Goal: Information Seeking & Learning: Learn about a topic

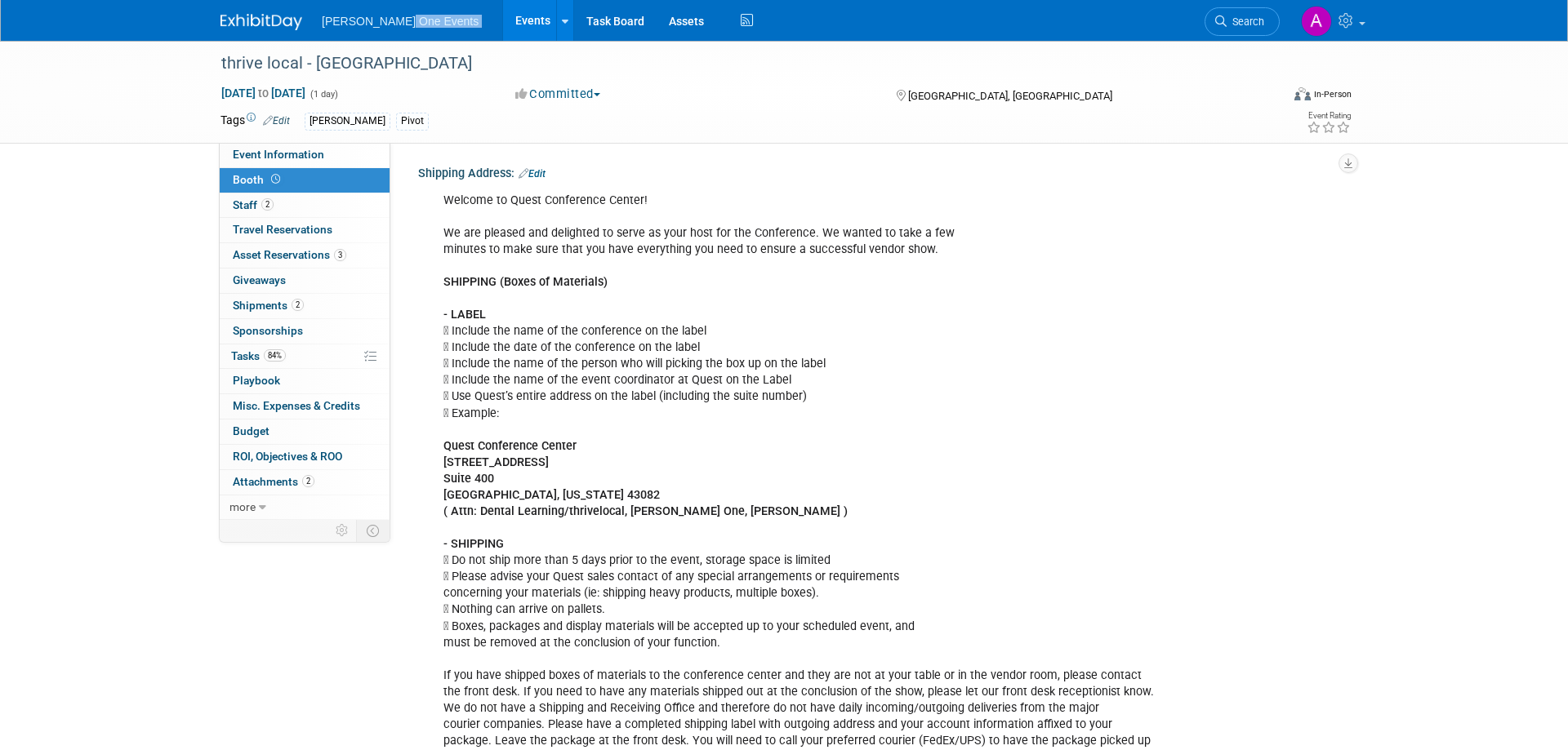
click at [393, 25] on ul "Henry Schein One Events Events Add Event Bulk Upload Events Shareable Event Boa…" at bounding box center [539, 21] width 436 height 41
click at [392, 21] on span "[PERSON_NAME] One Events" at bounding box center [400, 21] width 157 height 13
click at [277, 20] on img at bounding box center [261, 22] width 81 height 16
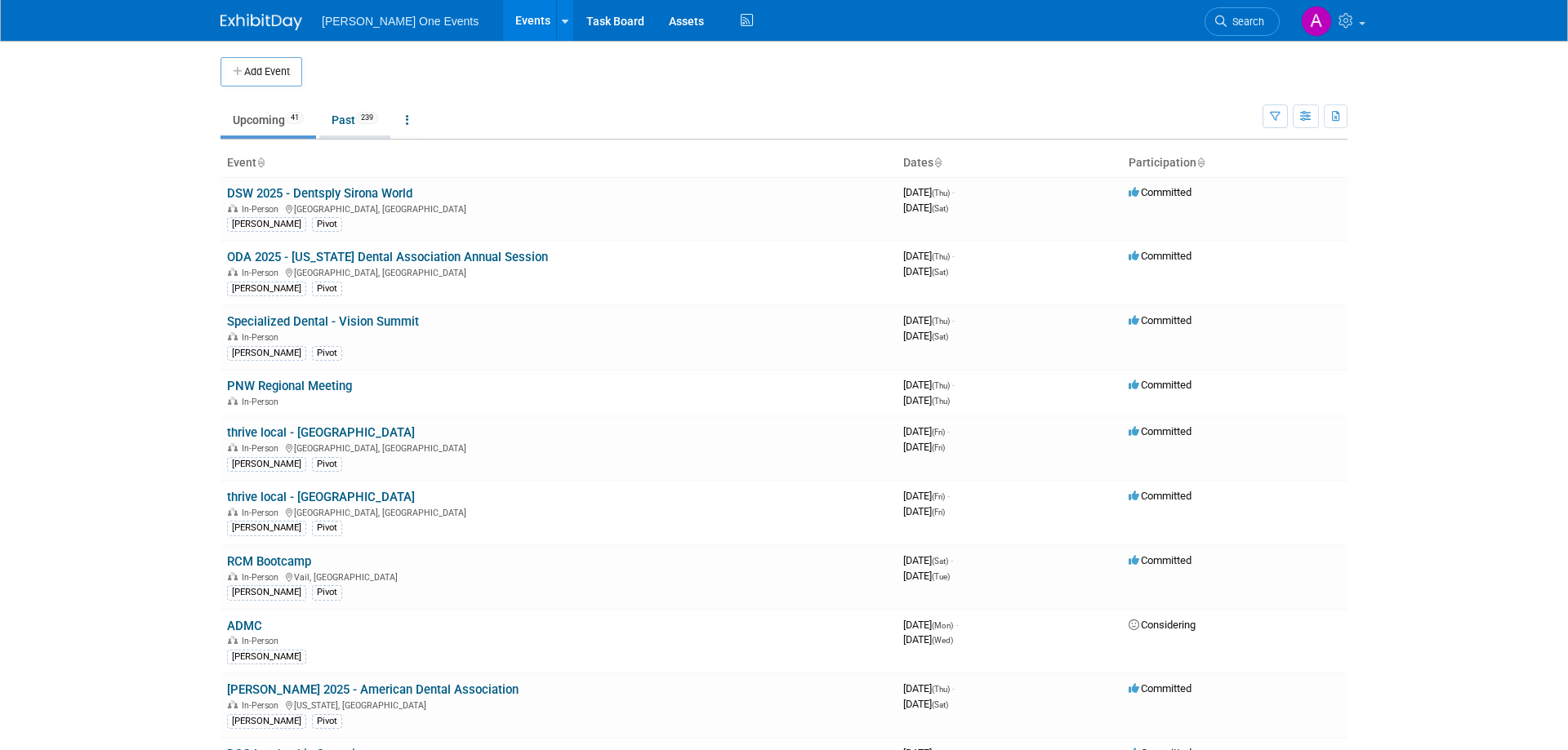
click at [338, 125] on link "Past 239" at bounding box center [354, 120] width 71 height 31
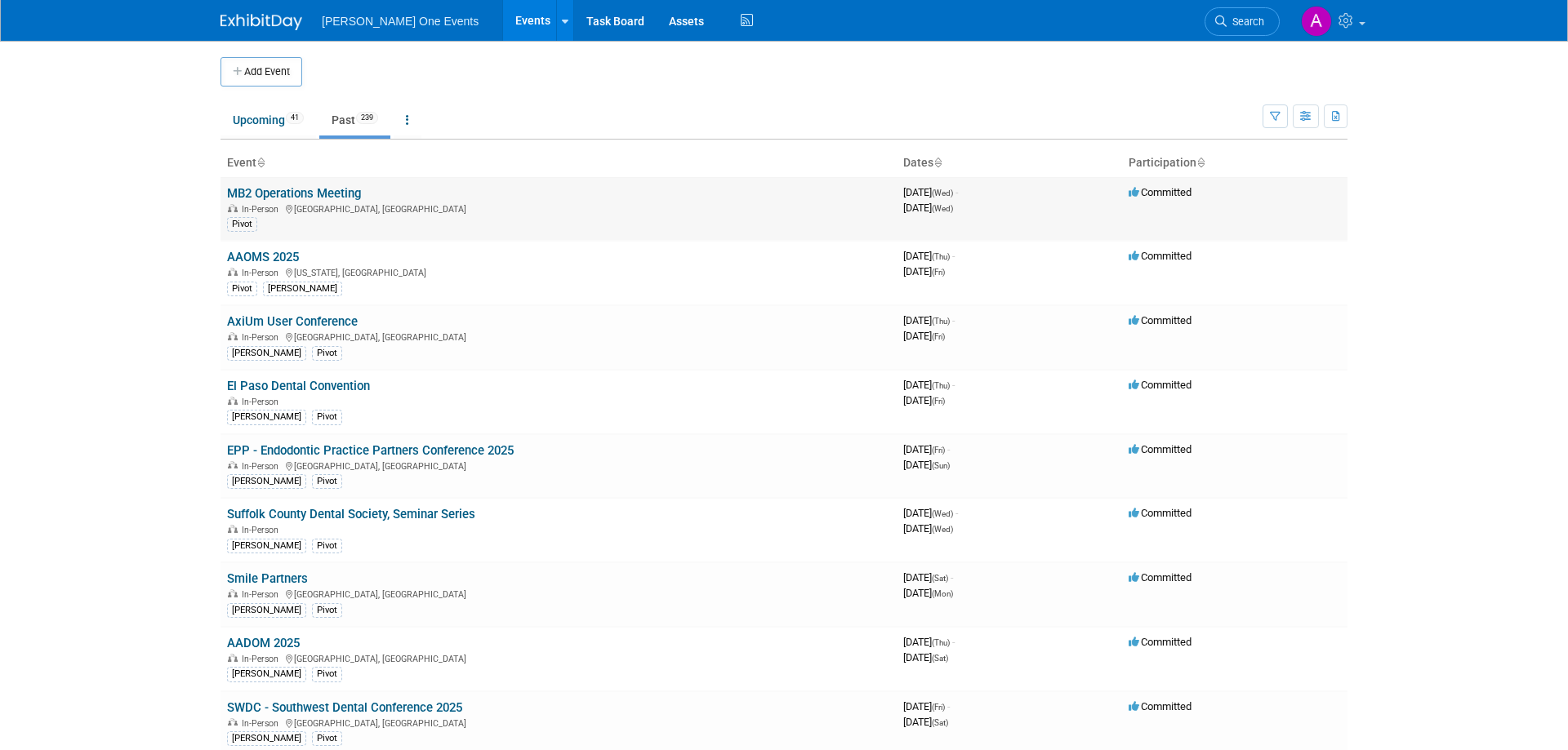
click at [278, 190] on link "MB2 Operations Meeting" at bounding box center [294, 193] width 134 height 14
click at [272, 253] on link "AAOMS 2025" at bounding box center [263, 257] width 72 height 14
click at [292, 318] on link "AxiUm User Conference" at bounding box center [292, 322] width 131 height 14
click at [325, 386] on link "El Paso Dental Convention" at bounding box center [299, 386] width 143 height 14
click at [327, 448] on link "EPP - Endodontic Practice Partners Conference 2025" at bounding box center [370, 451] width 287 height 14
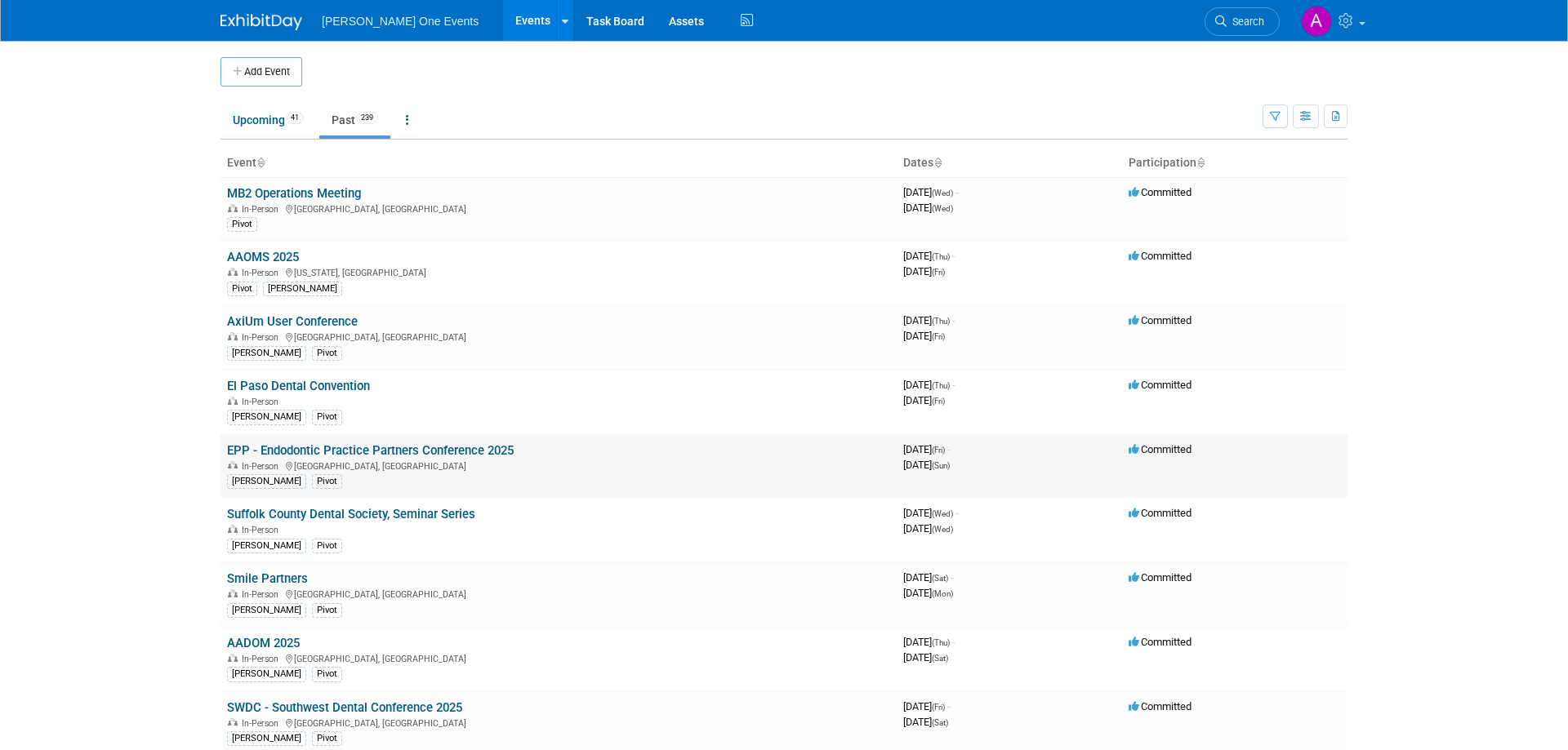
click at [291, 455] on link "EPP - Endodontic Practice Partners Conference 2025" at bounding box center [370, 451] width 287 height 14
click at [315, 516] on link "Suffolk County Dental Society, Seminar Series" at bounding box center [352, 514] width 249 height 14
click at [325, 514] on link "Suffolk County Dental Society, Seminar Series" at bounding box center [352, 514] width 249 height 14
click at [278, 577] on link "Smile Partners" at bounding box center [267, 578] width 81 height 14
click at [271, 643] on link "AADOM 2025" at bounding box center [263, 643] width 72 height 14
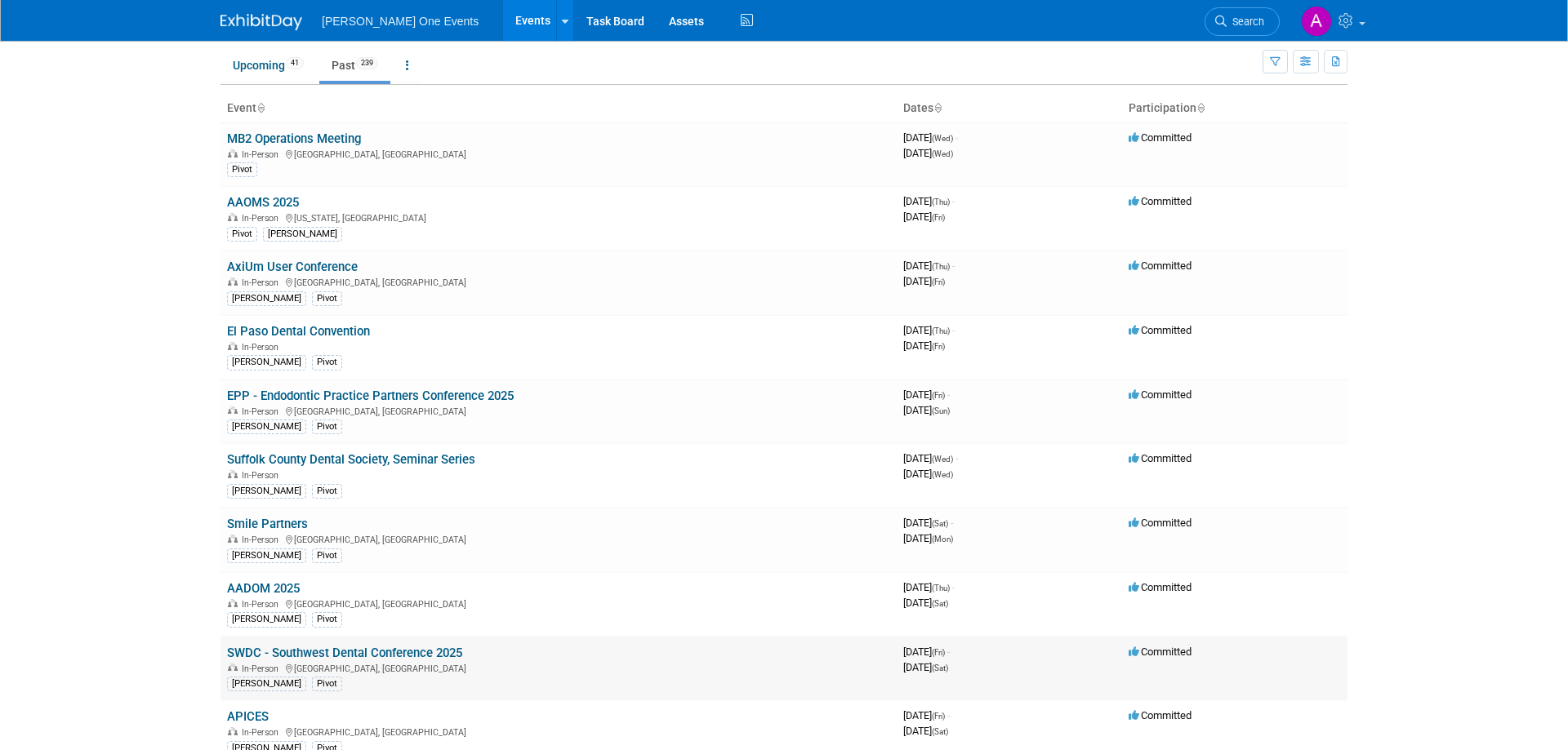
scroll to position [83, 0]
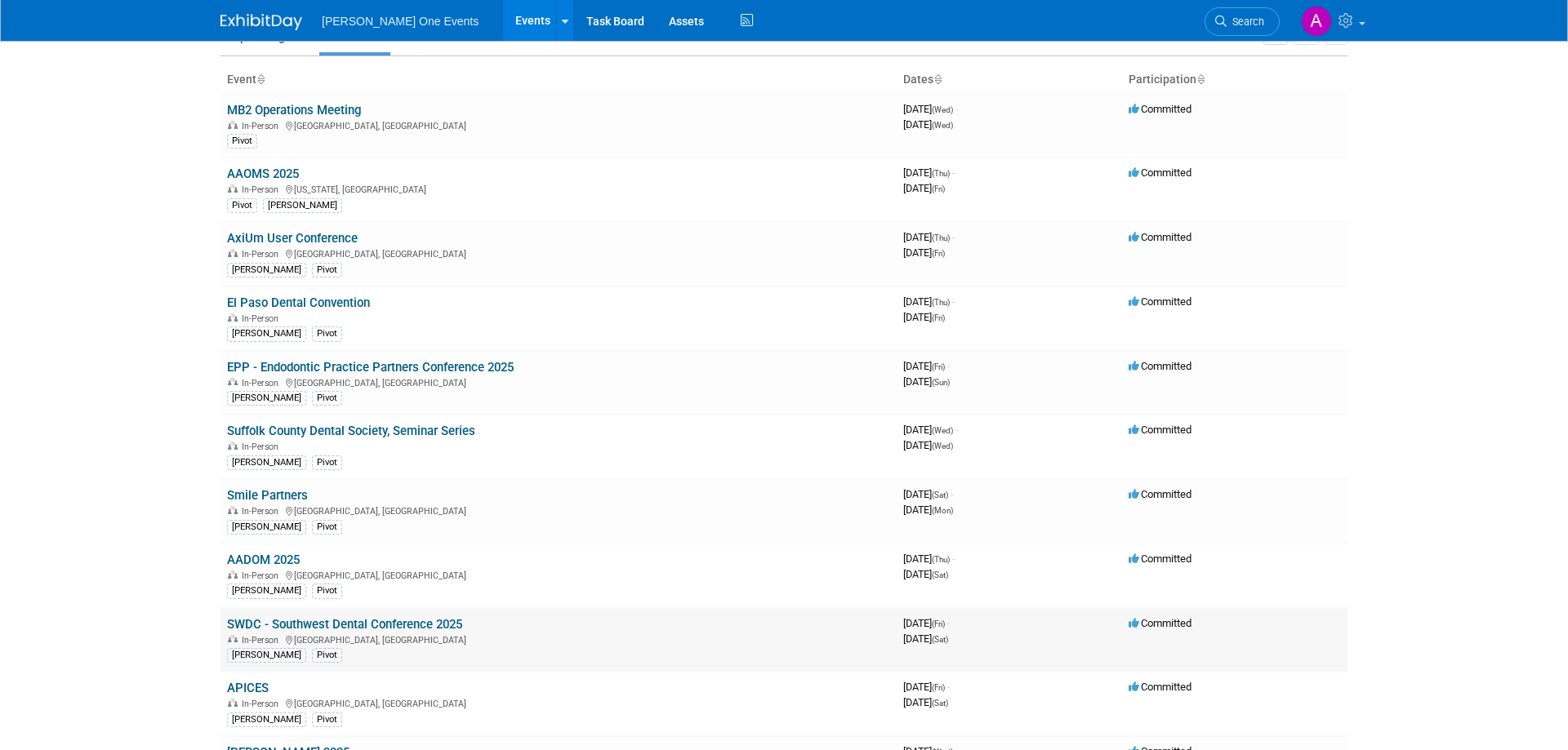
click at [341, 624] on link "SWDC - Southwest Dental Conference 2025" at bounding box center [344, 624] width 235 height 14
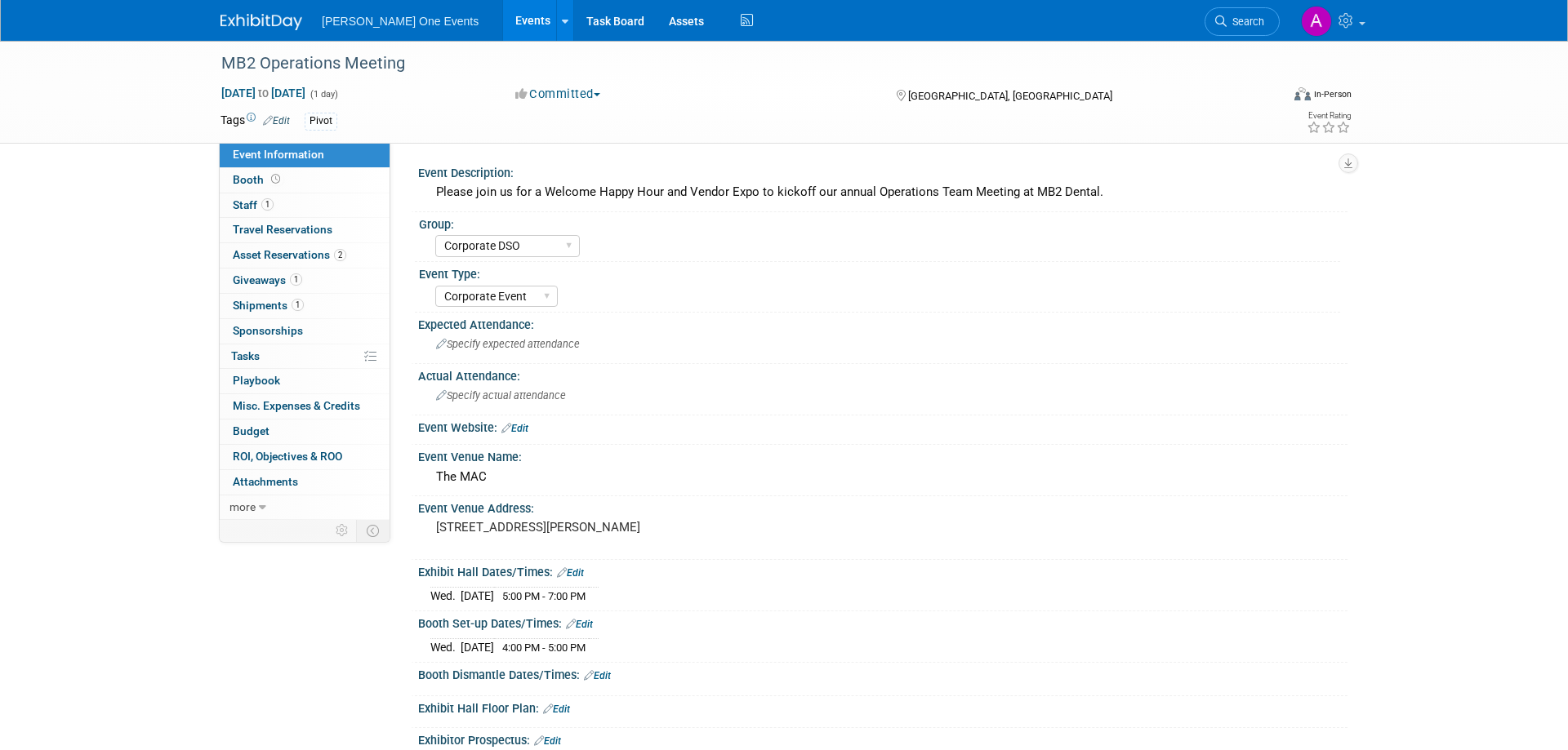
select select "Corporate DSO"
select select "Corporate Event"
click at [271, 258] on span "Asset Reservations 2" at bounding box center [289, 255] width 114 height 13
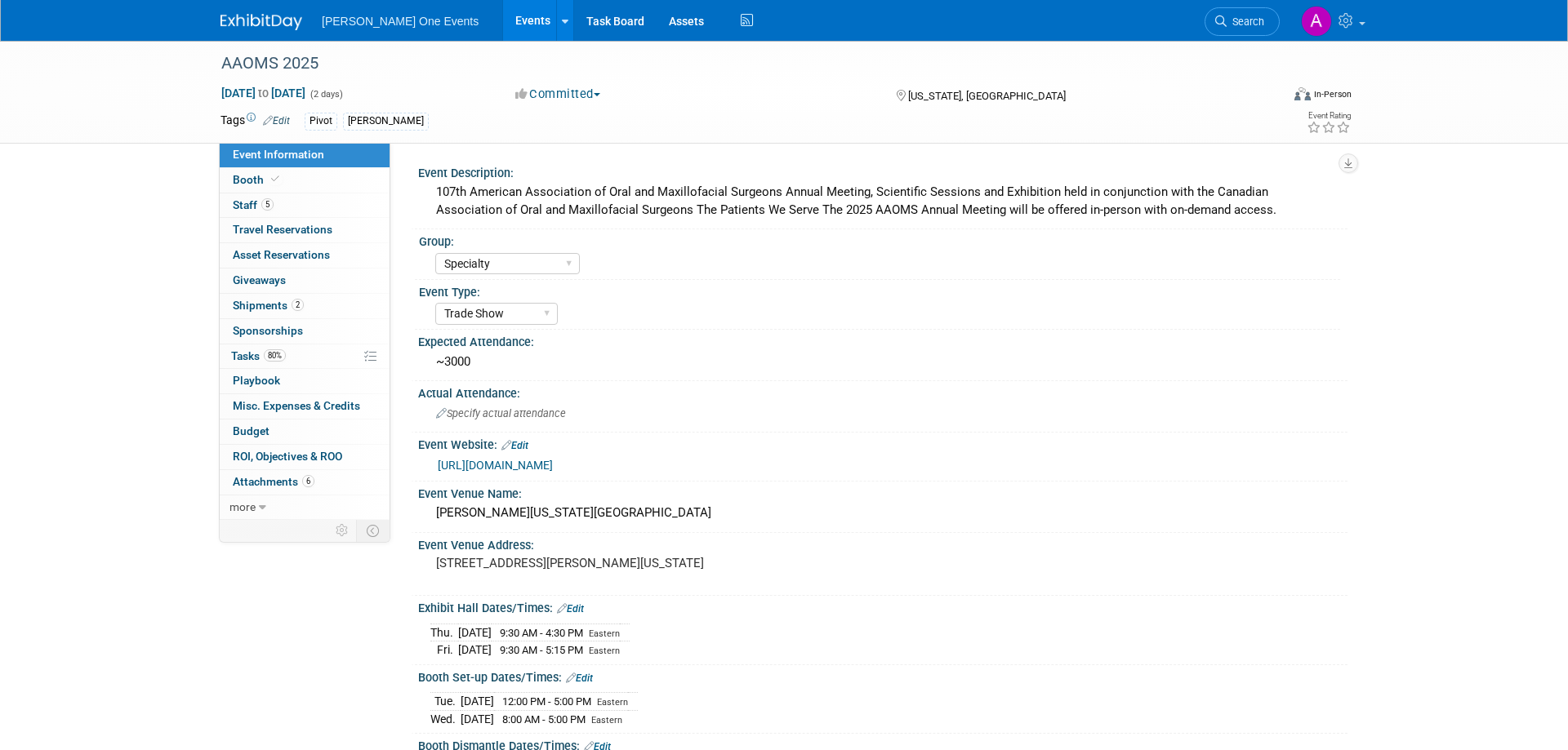
select select "Specialty"
select select "Trade Show"
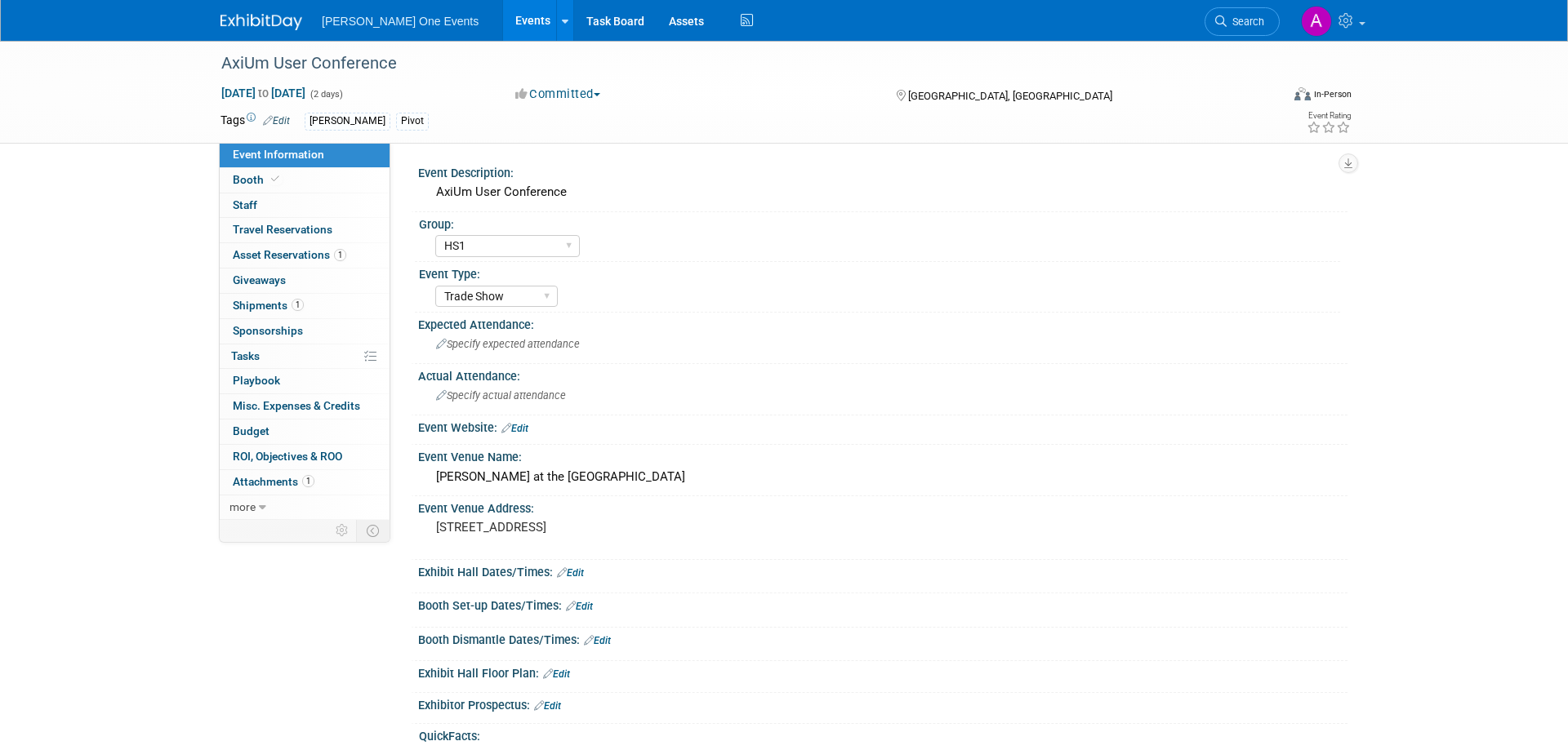
select select "HS1"
select select "Trade Show"
click at [282, 263] on link "1 Asset Reservations 1" at bounding box center [305, 255] width 170 height 24
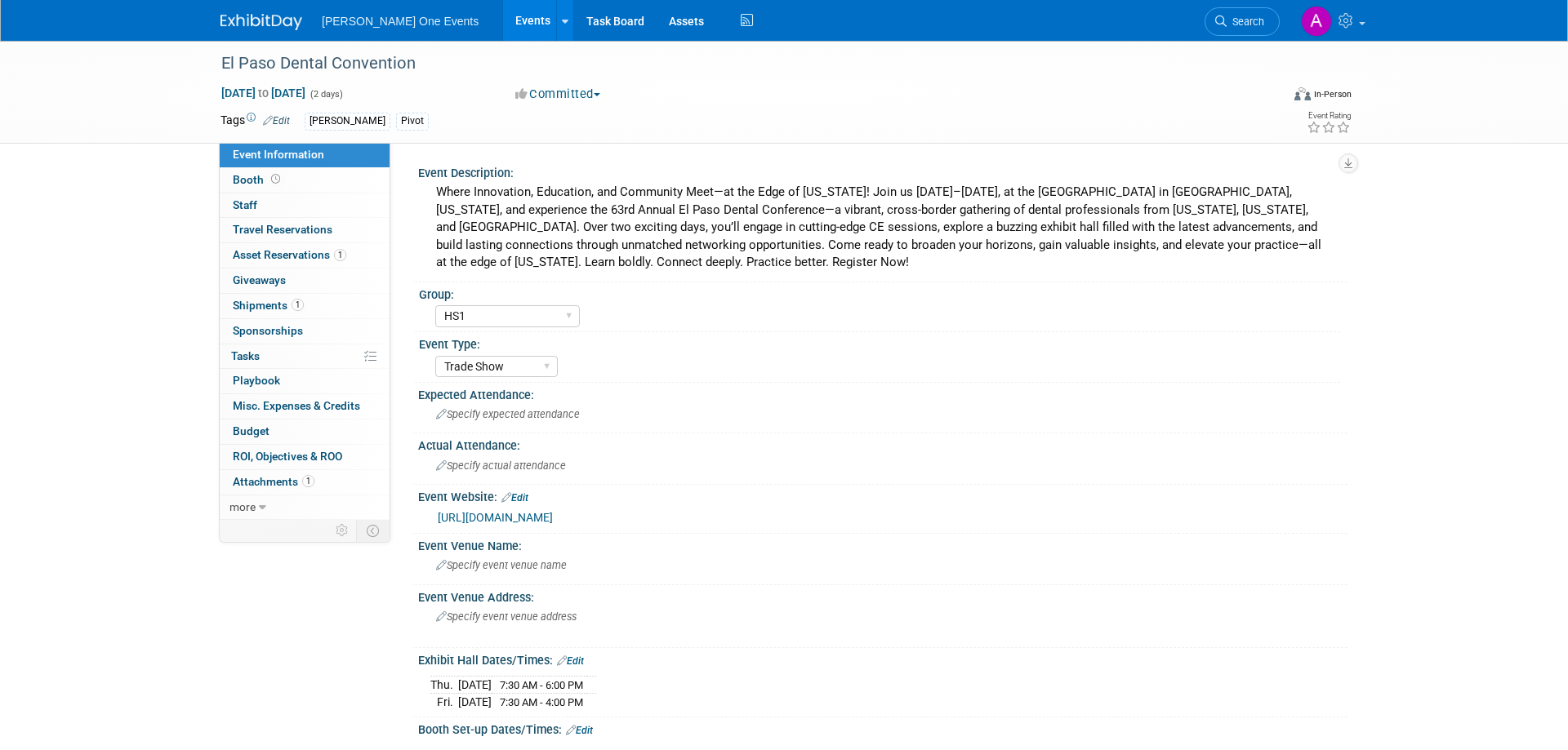
select select "HS1"
select select "Trade Show"
click at [302, 258] on span "Asset Reservations 1" at bounding box center [289, 255] width 114 height 13
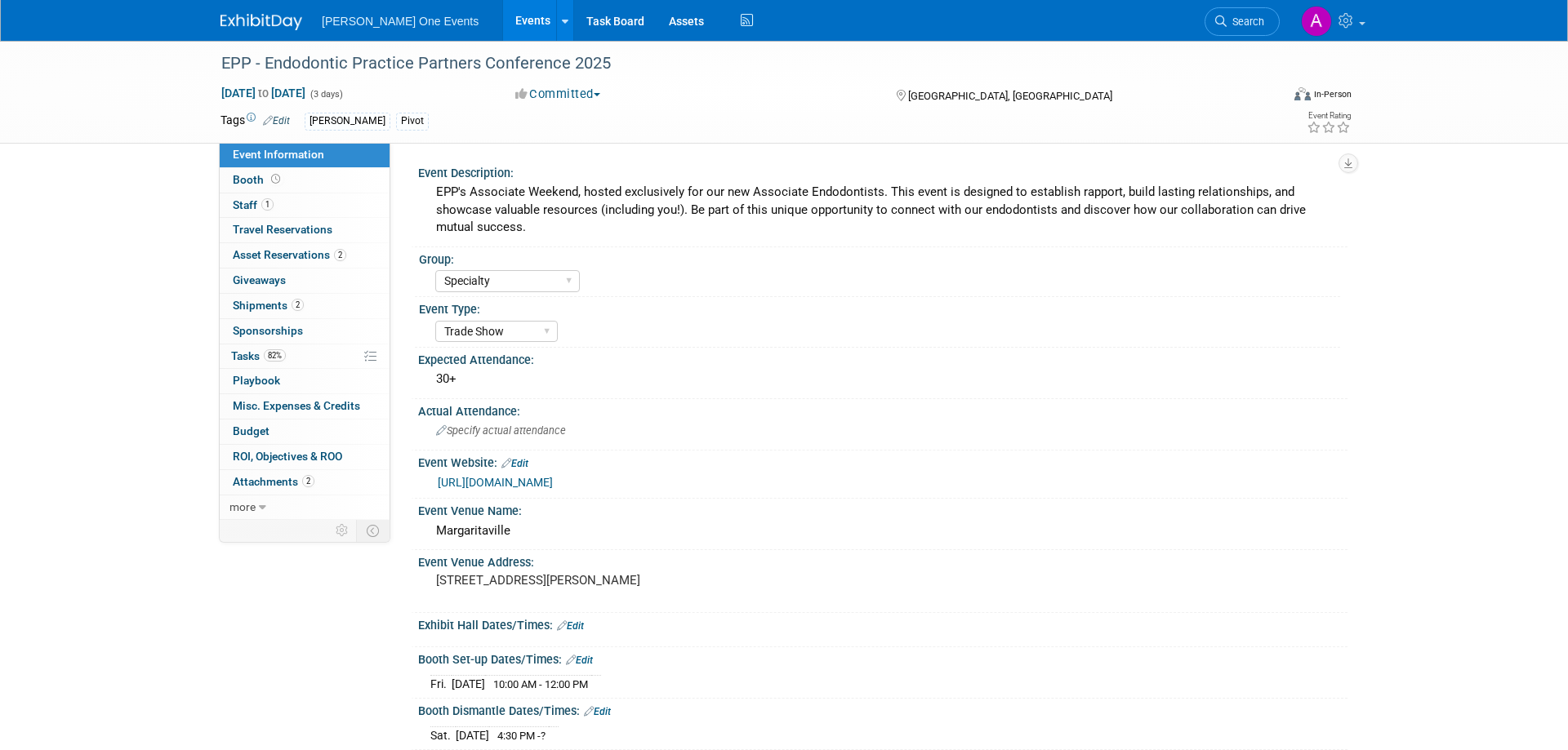
select select "Specialty"
select select "Trade Show"
click at [250, 255] on span "Asset Reservations 2" at bounding box center [289, 255] width 114 height 13
select select "Specialty"
select select "Trade Show"
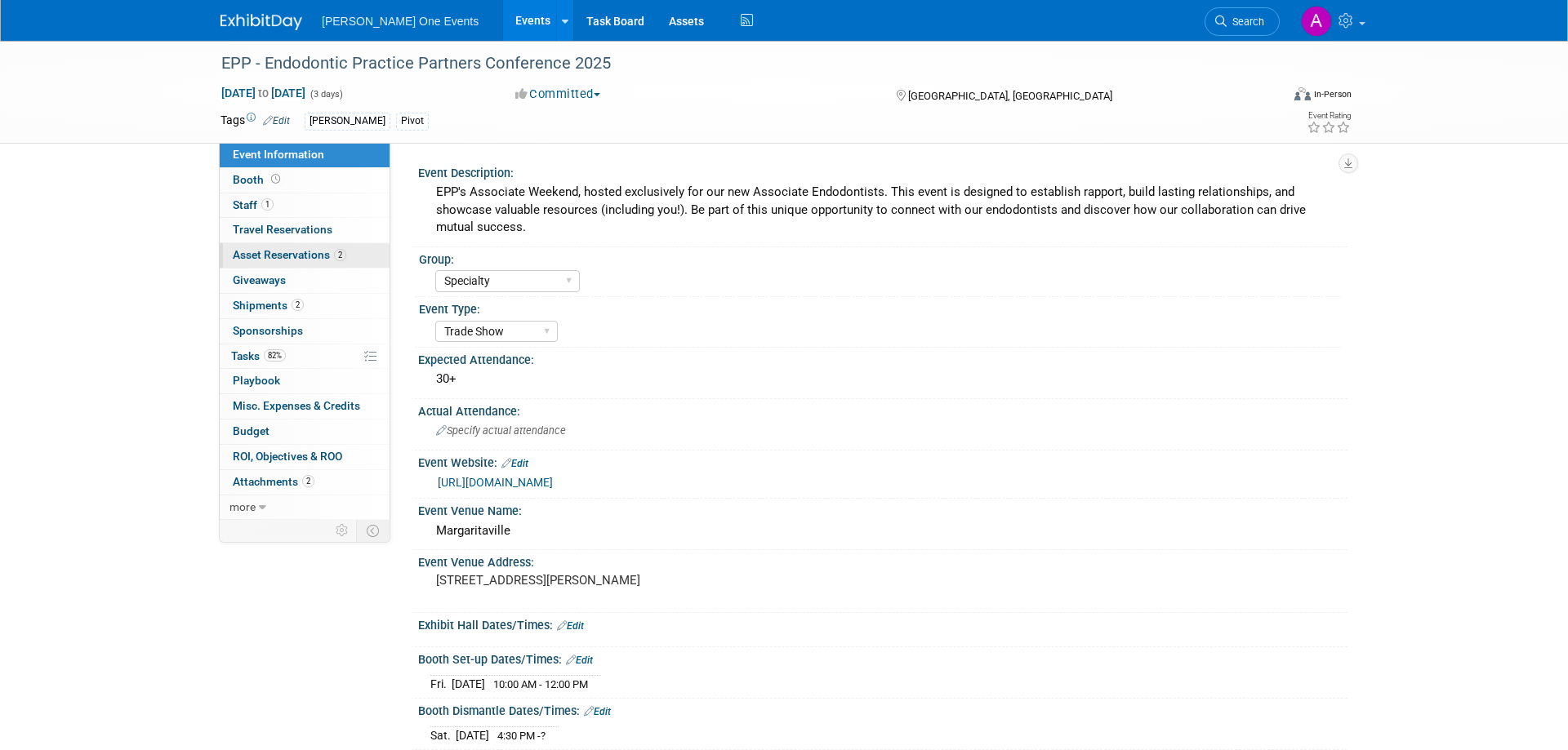
click at [284, 261] on span "Asset Reservations 2" at bounding box center [289, 255] width 114 height 13
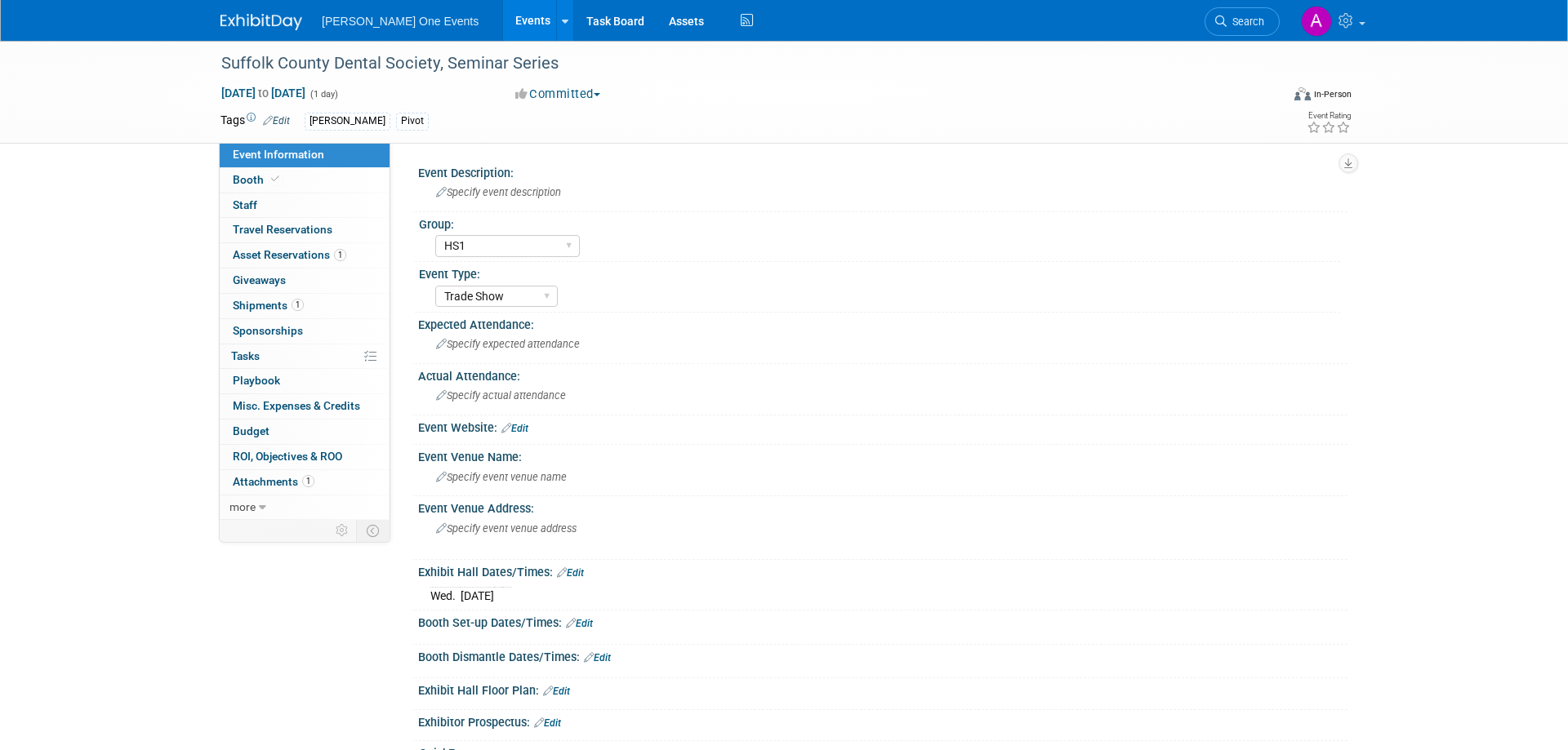
select select "HS1"
select select "Trade Show"
click at [290, 247] on link "1 Asset Reservations 1" at bounding box center [305, 255] width 170 height 24
select select "HS1"
select select "Trade Show"
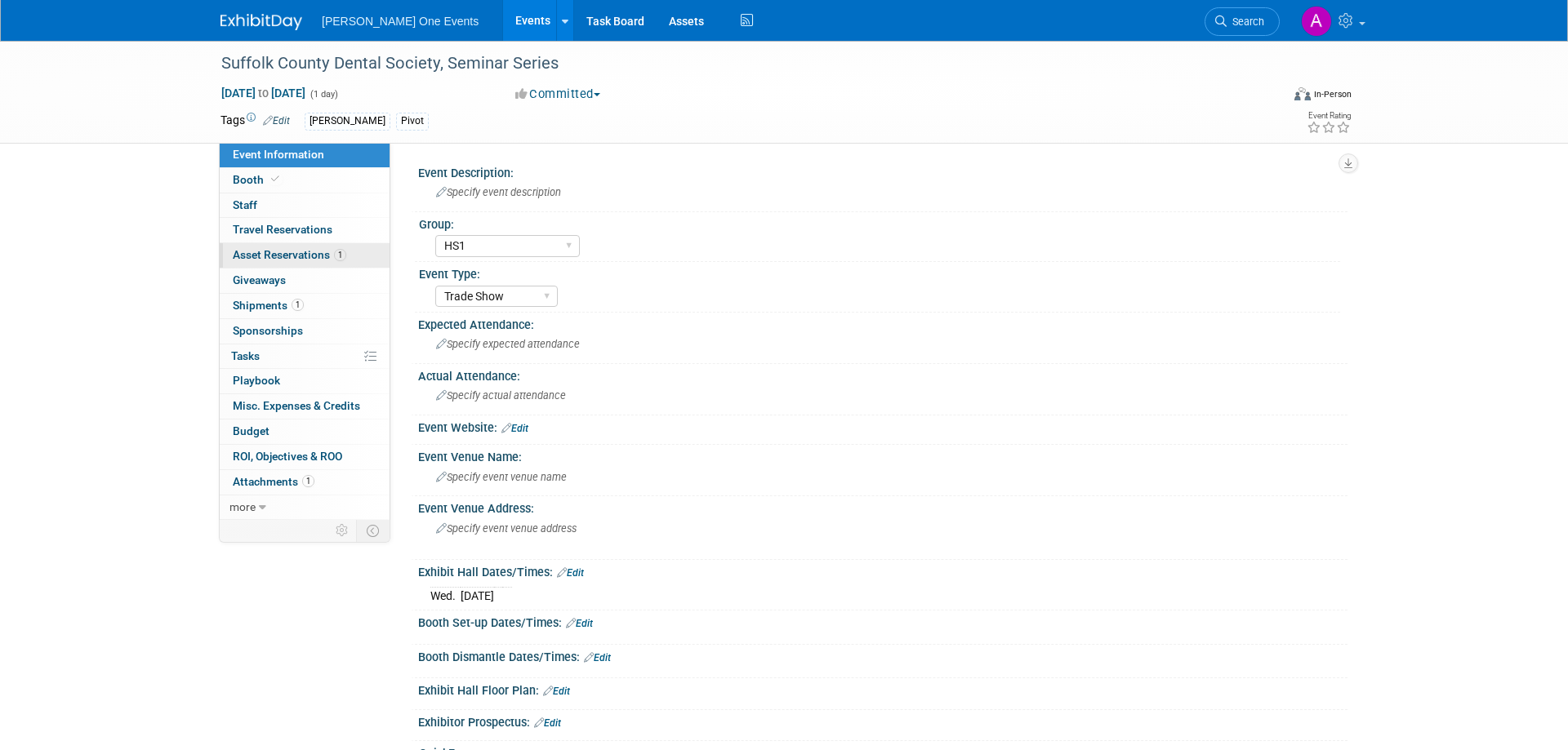
click at [274, 251] on span "Asset Reservations 1" at bounding box center [289, 255] width 114 height 13
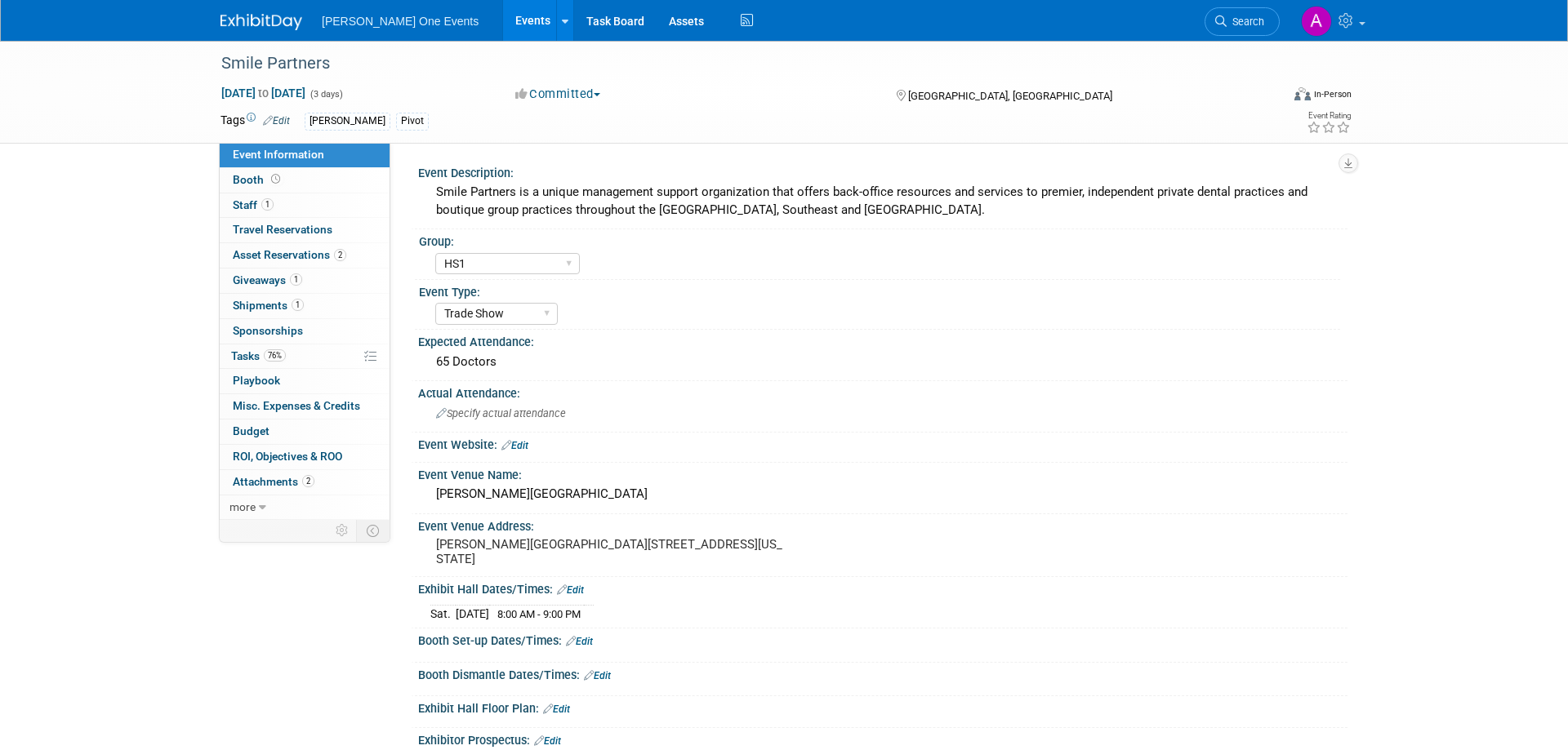
select select "HS1"
select select "Trade Show"
click at [319, 257] on span "Asset Reservations 2" at bounding box center [289, 255] width 114 height 13
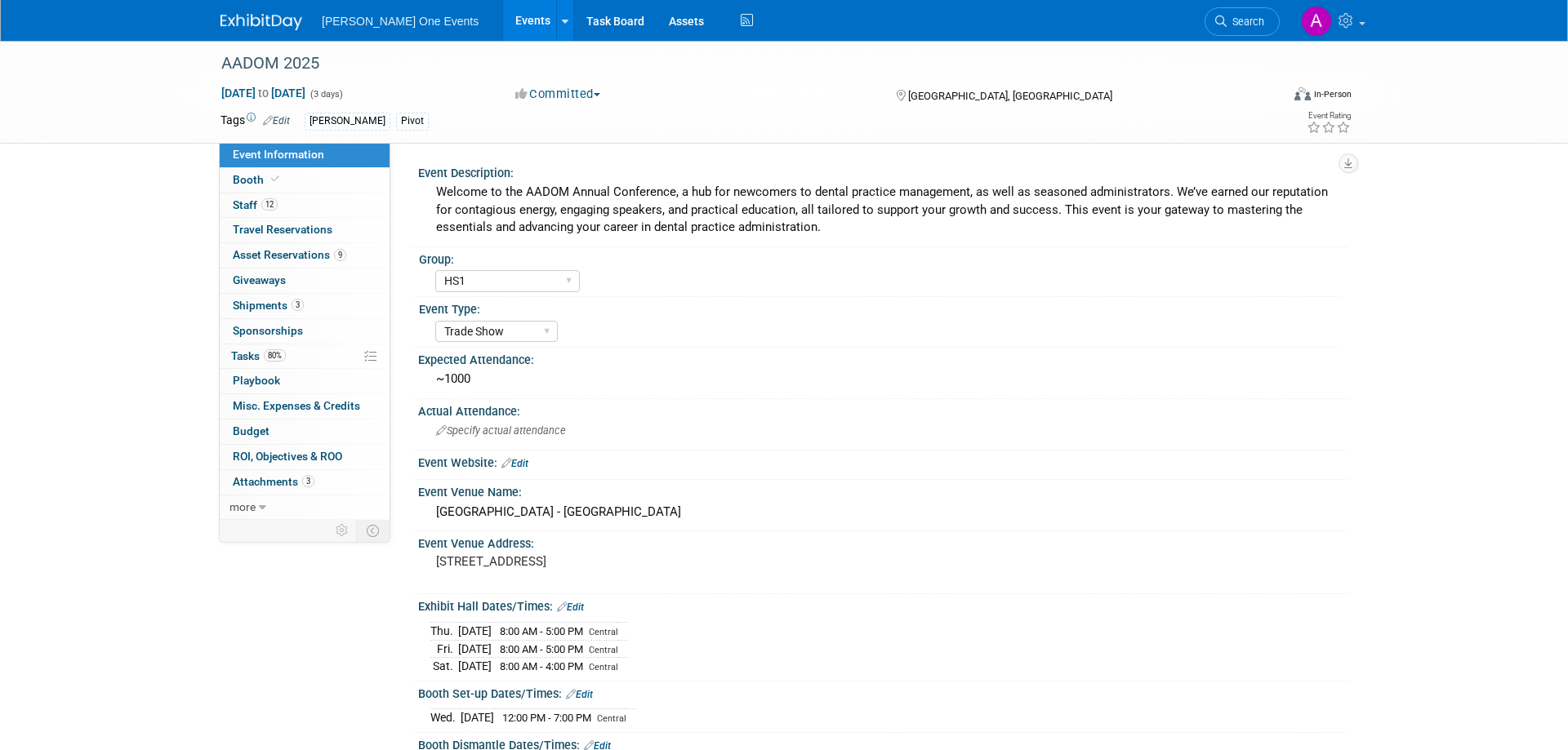
select select "HS1"
select select "Trade Show"
click at [311, 252] on span "Asset Reservations 9" at bounding box center [289, 255] width 114 height 13
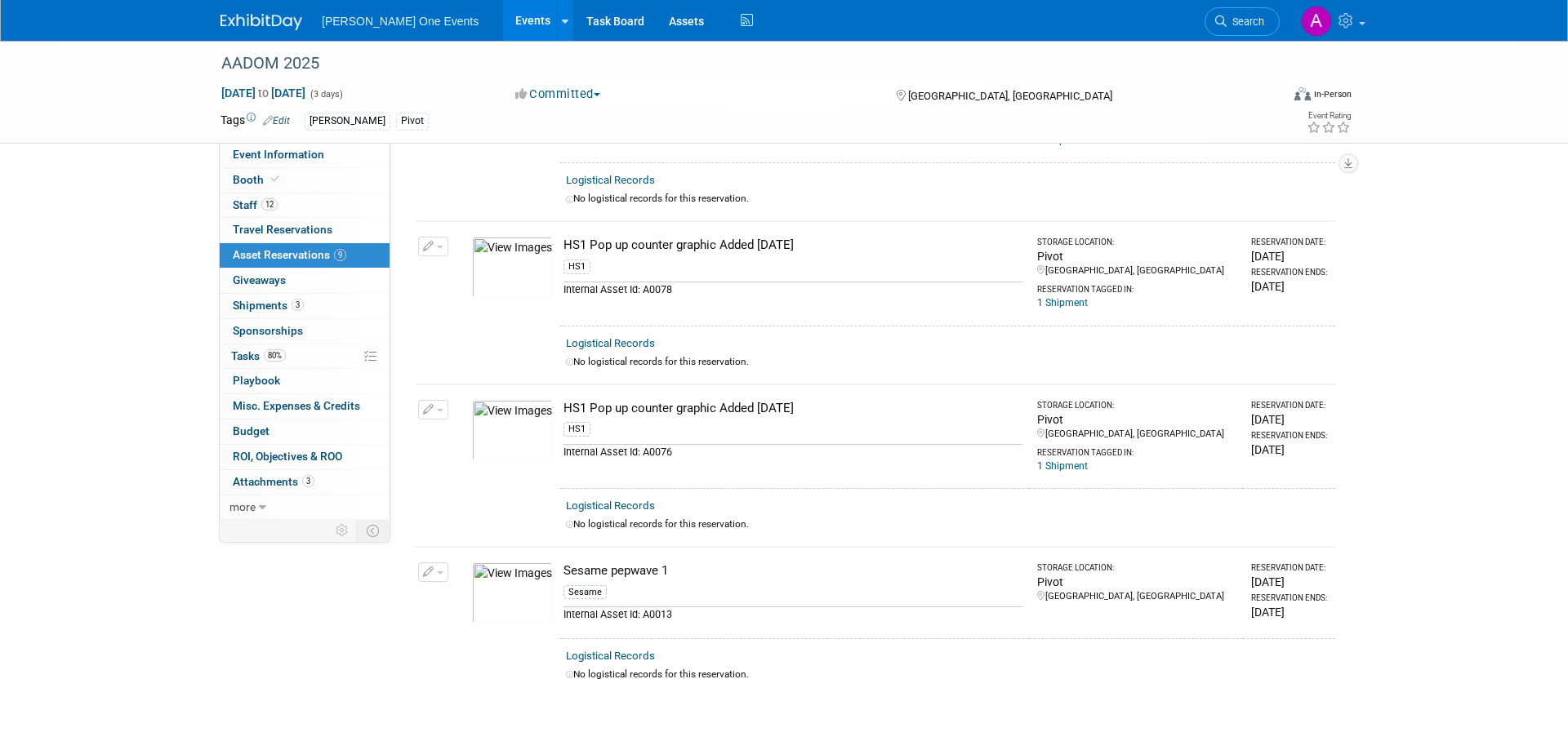
scroll to position [999, 0]
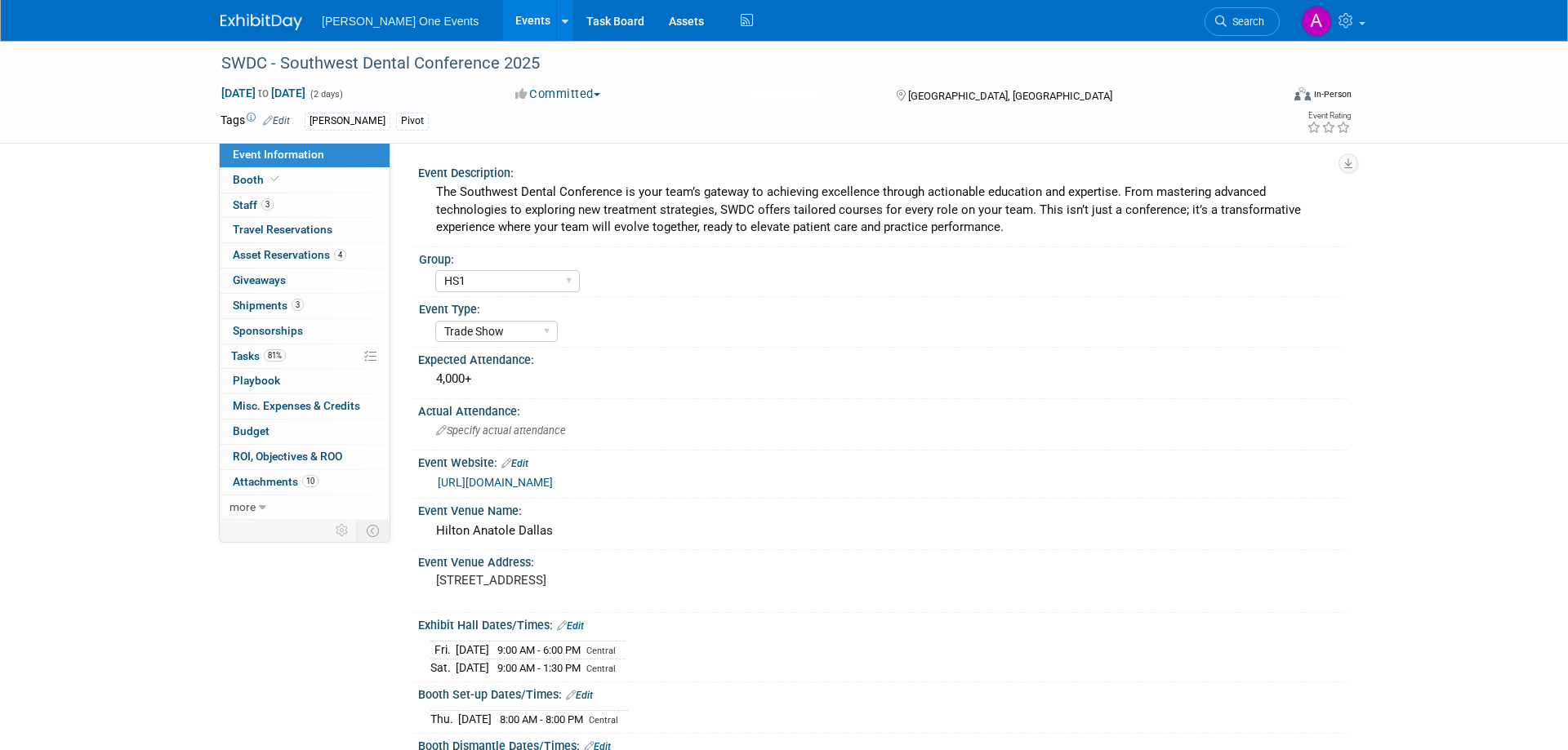
select select "HS1"
select select "Trade Show"
click at [259, 257] on span "Asset Reservations 4" at bounding box center [289, 255] width 114 height 13
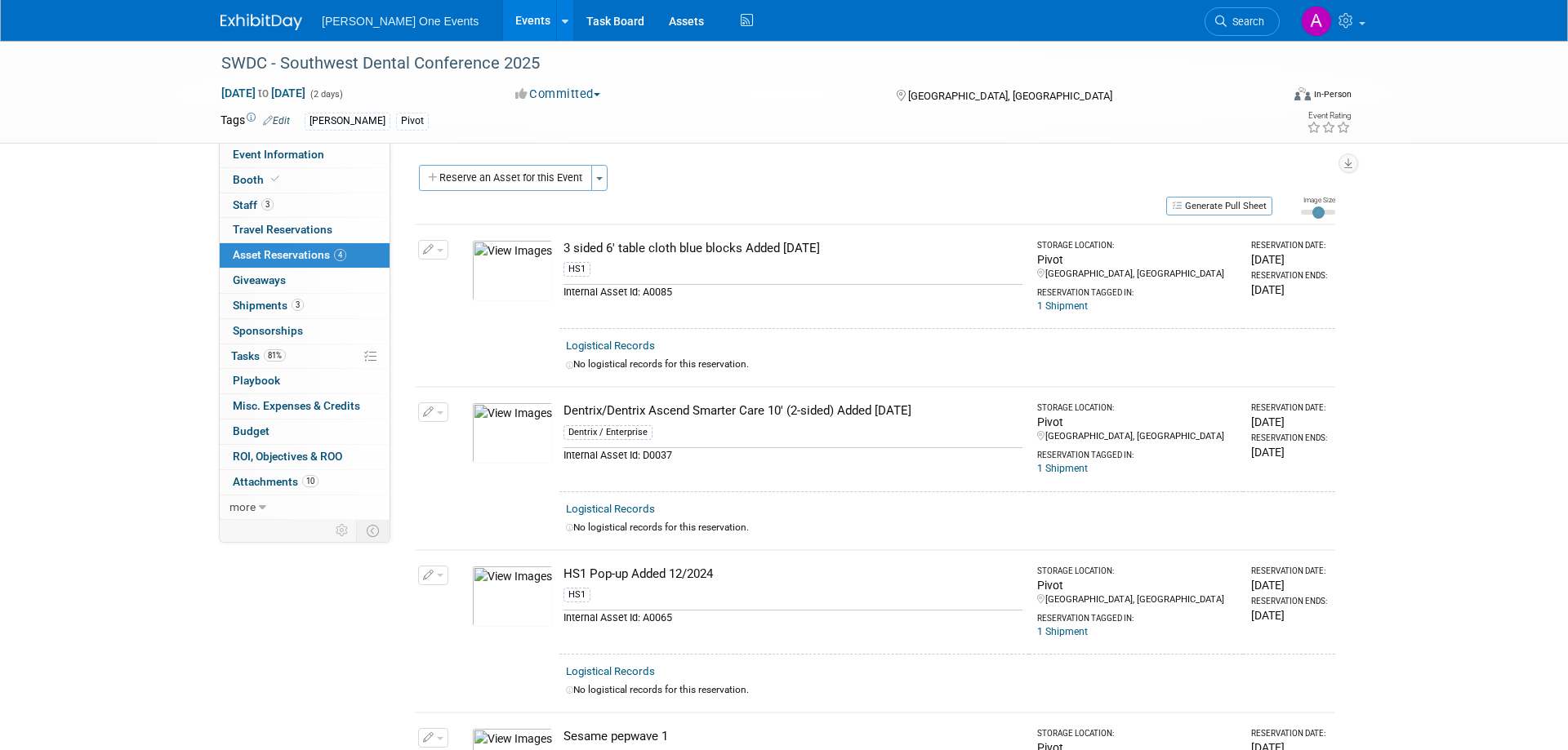
click at [402, 15] on span "[PERSON_NAME] One Events" at bounding box center [400, 21] width 157 height 13
click at [284, 7] on div at bounding box center [271, 15] width 101 height 30
click at [279, 23] on img at bounding box center [261, 22] width 81 height 16
